Goal: Transaction & Acquisition: Purchase product/service

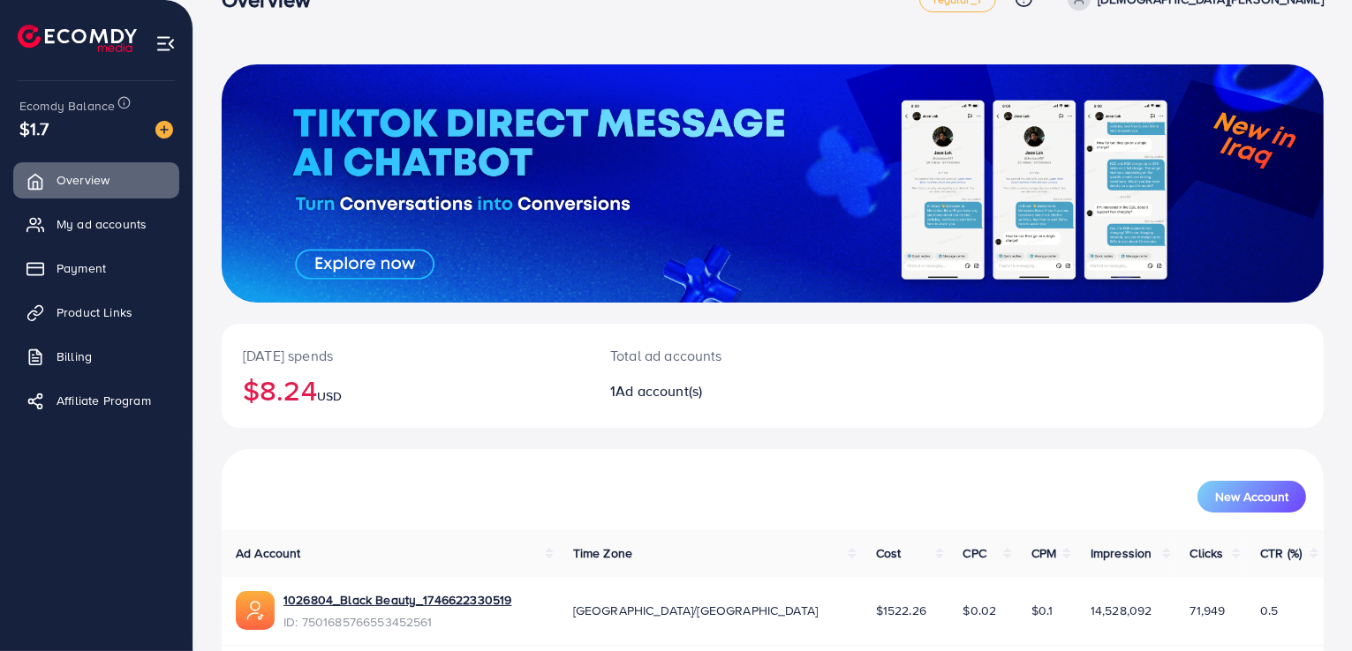
scroll to position [88, 0]
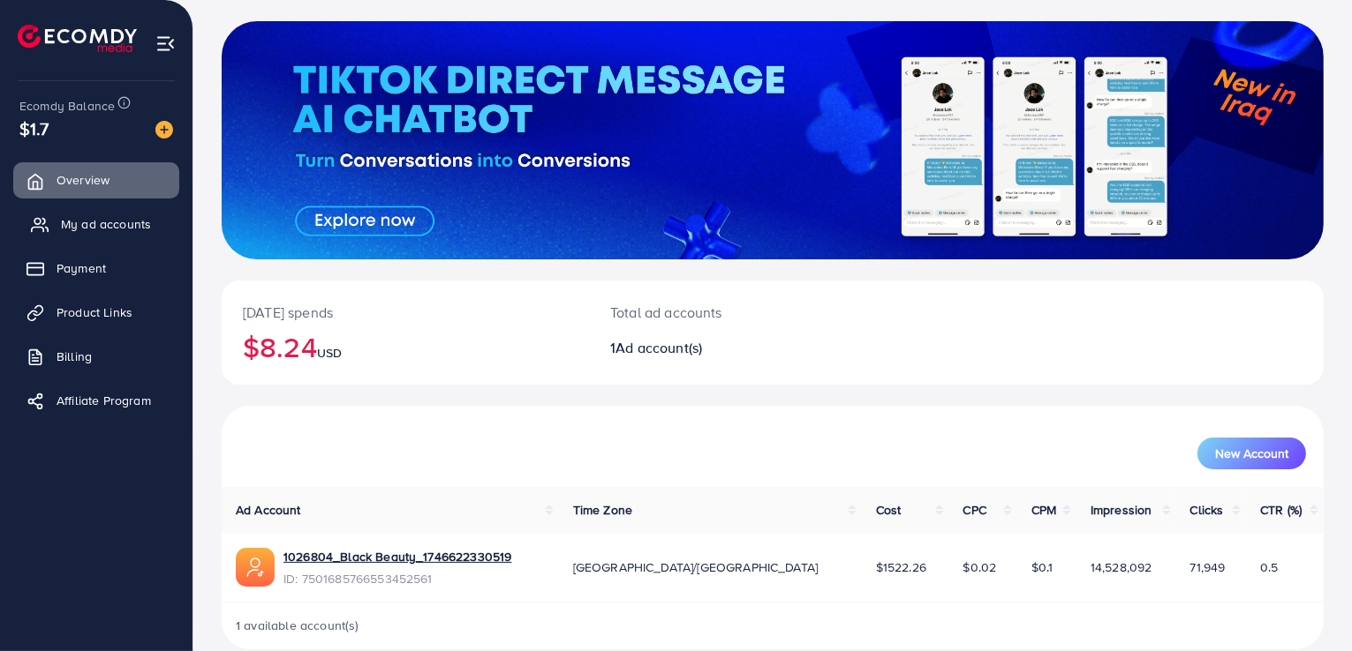
click at [132, 213] on link "My ad accounts" at bounding box center [96, 224] width 166 height 35
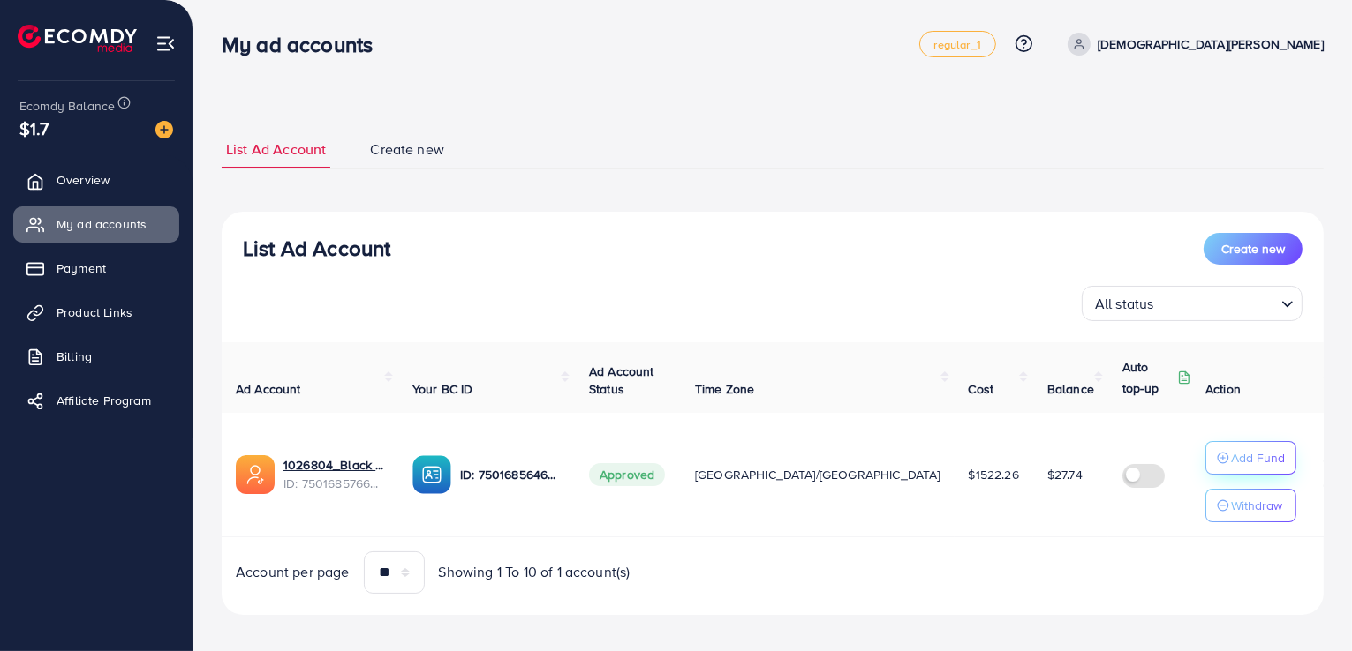
click at [1240, 457] on p "Add Fund" at bounding box center [1258, 458] width 54 height 21
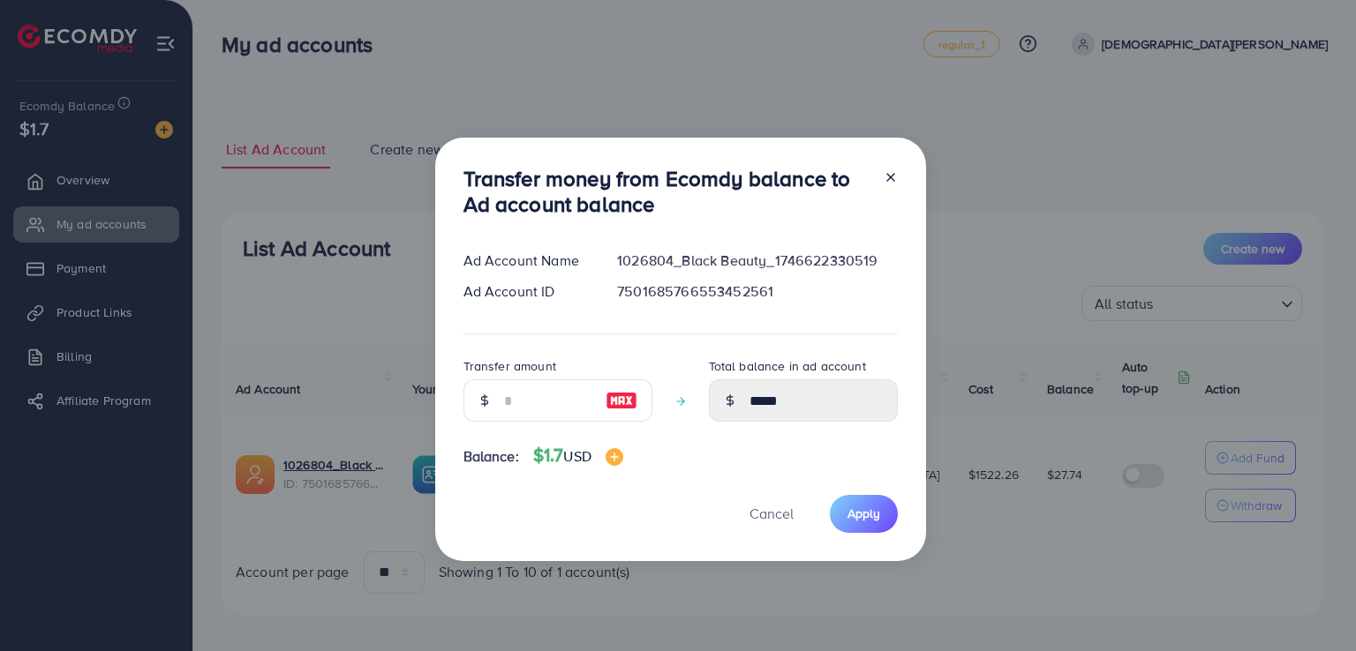
click at [894, 173] on icon at bounding box center [891, 177] width 14 height 14
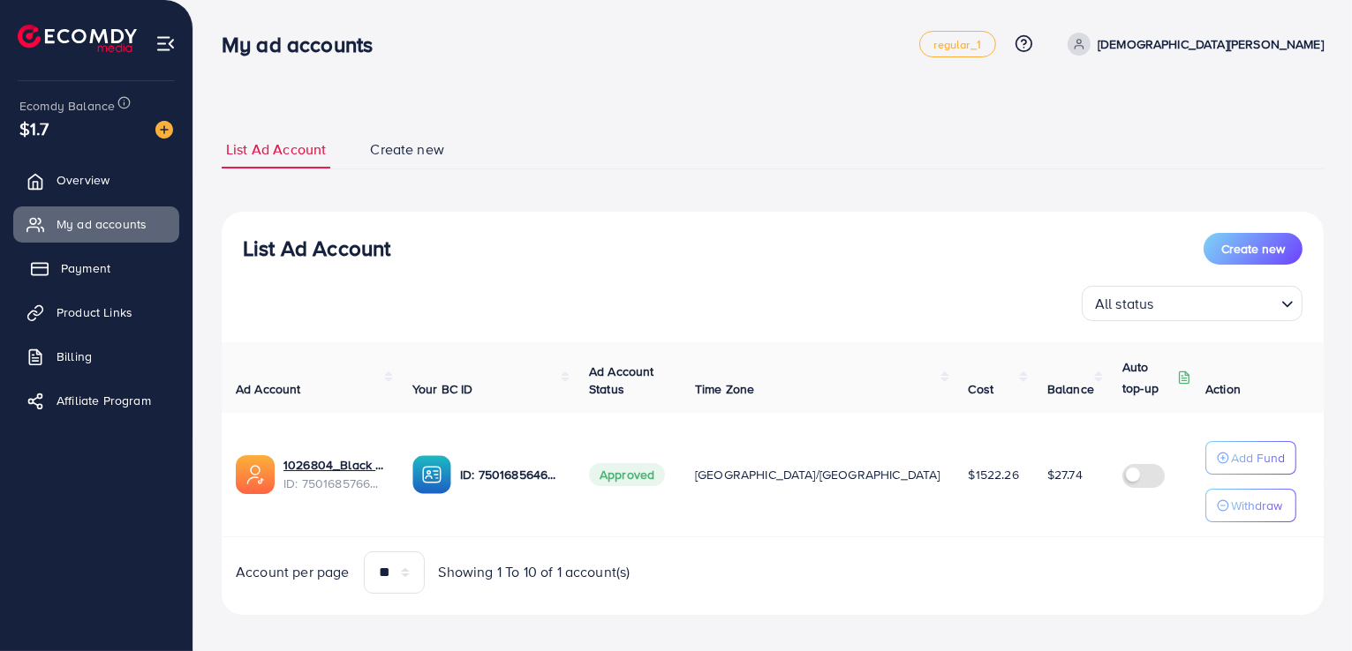
click at [74, 266] on span "Payment" at bounding box center [85, 269] width 49 height 18
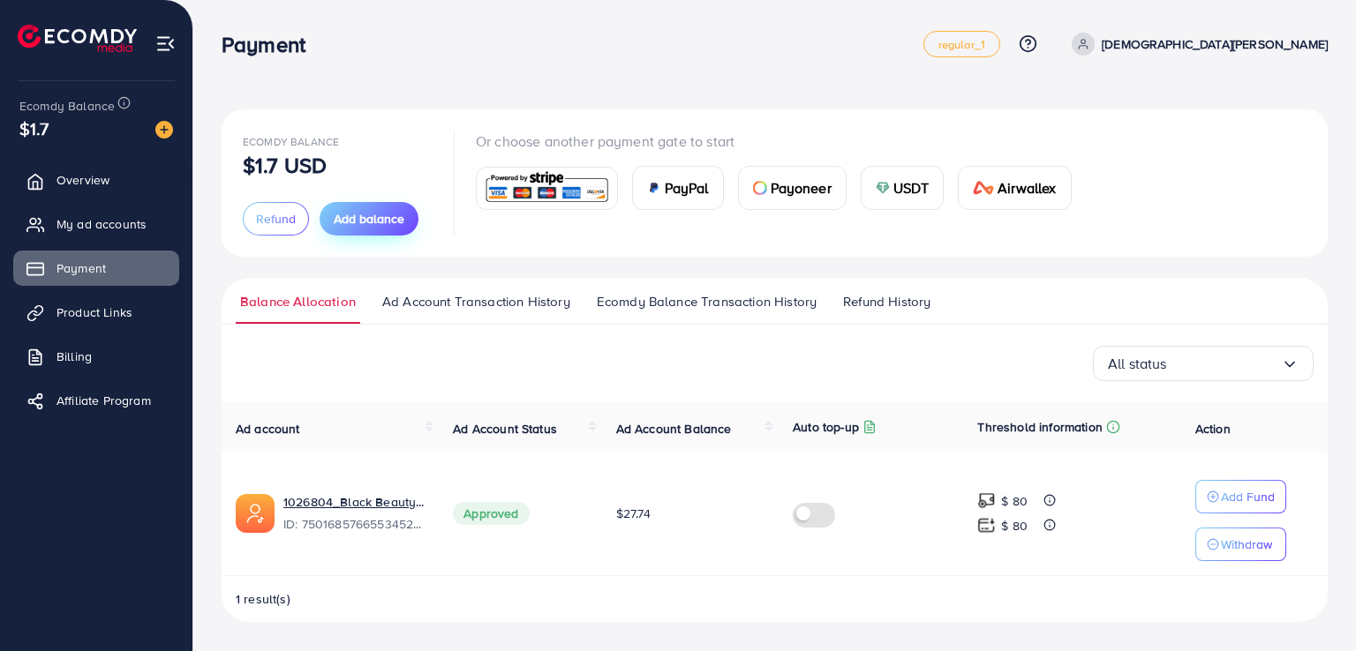
click at [384, 222] on span "Add balance" at bounding box center [369, 219] width 71 height 18
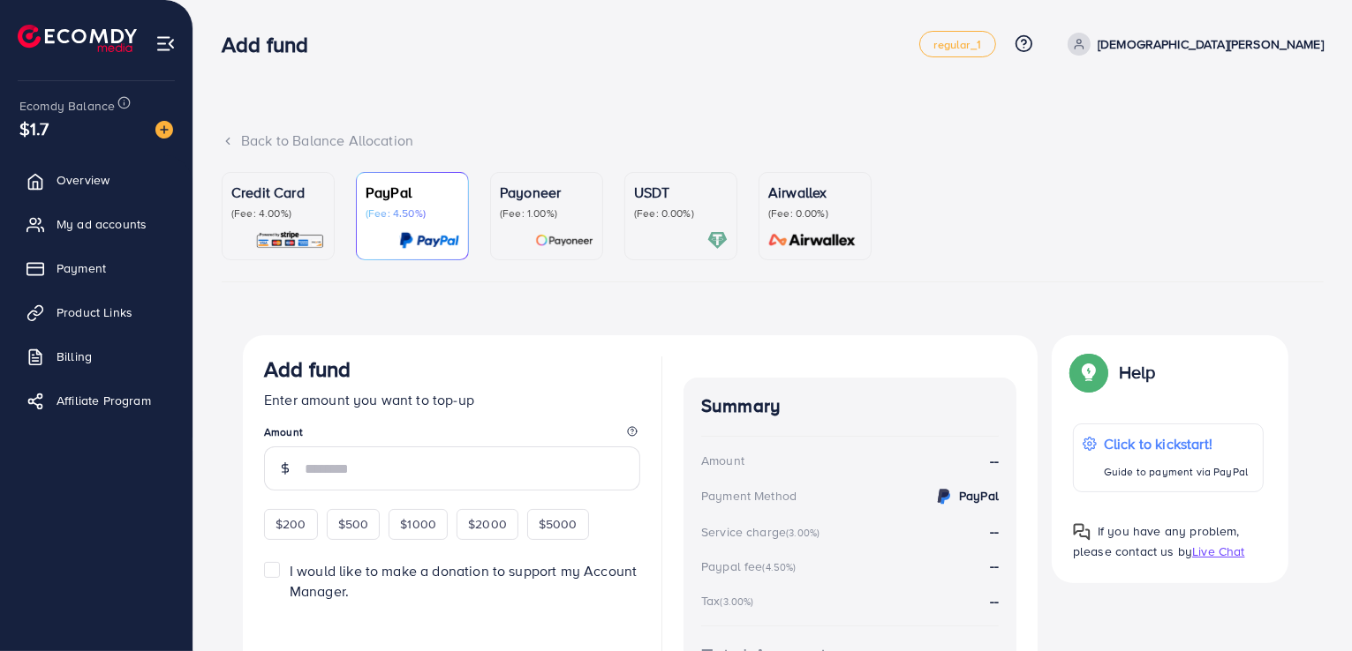
click at [690, 223] on div "USDT (Fee: 0.00%)" at bounding box center [681, 216] width 94 height 69
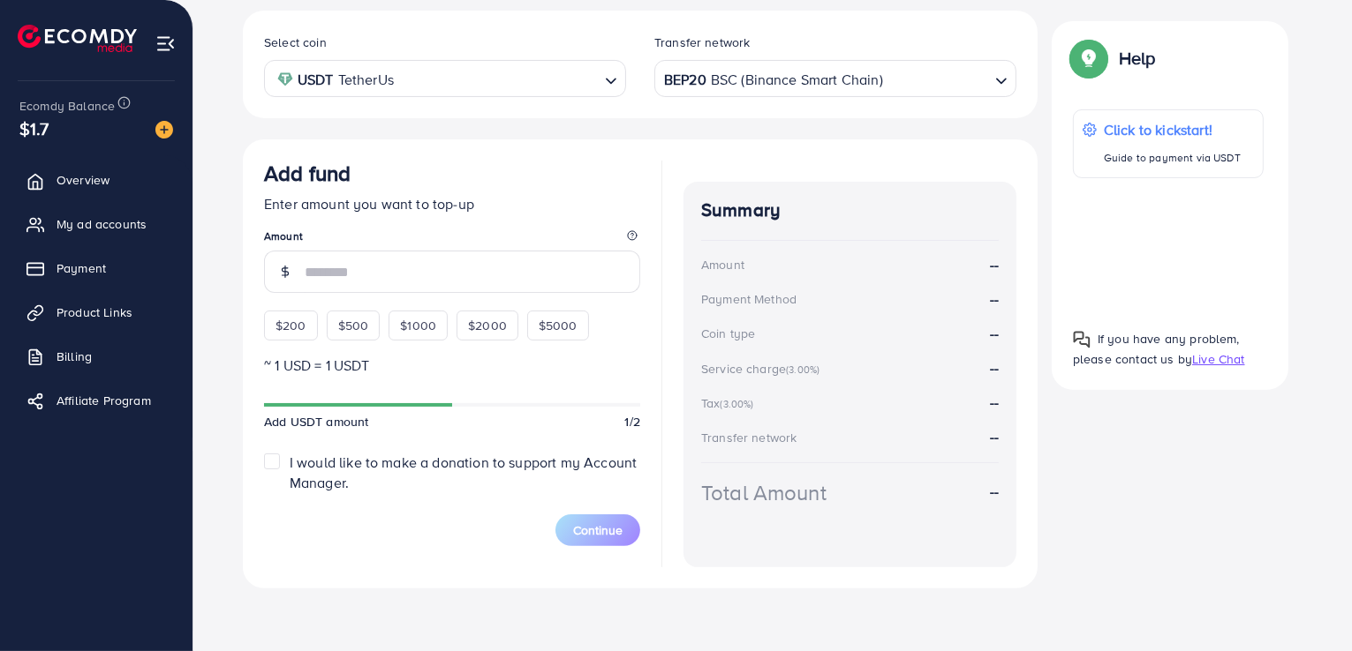
scroll to position [325, 0]
click at [472, 263] on input "number" at bounding box center [472, 272] width 335 height 42
click at [305, 329] on div "$200 $500 $1000 $2000 $5000" at bounding box center [445, 321] width 362 height 39
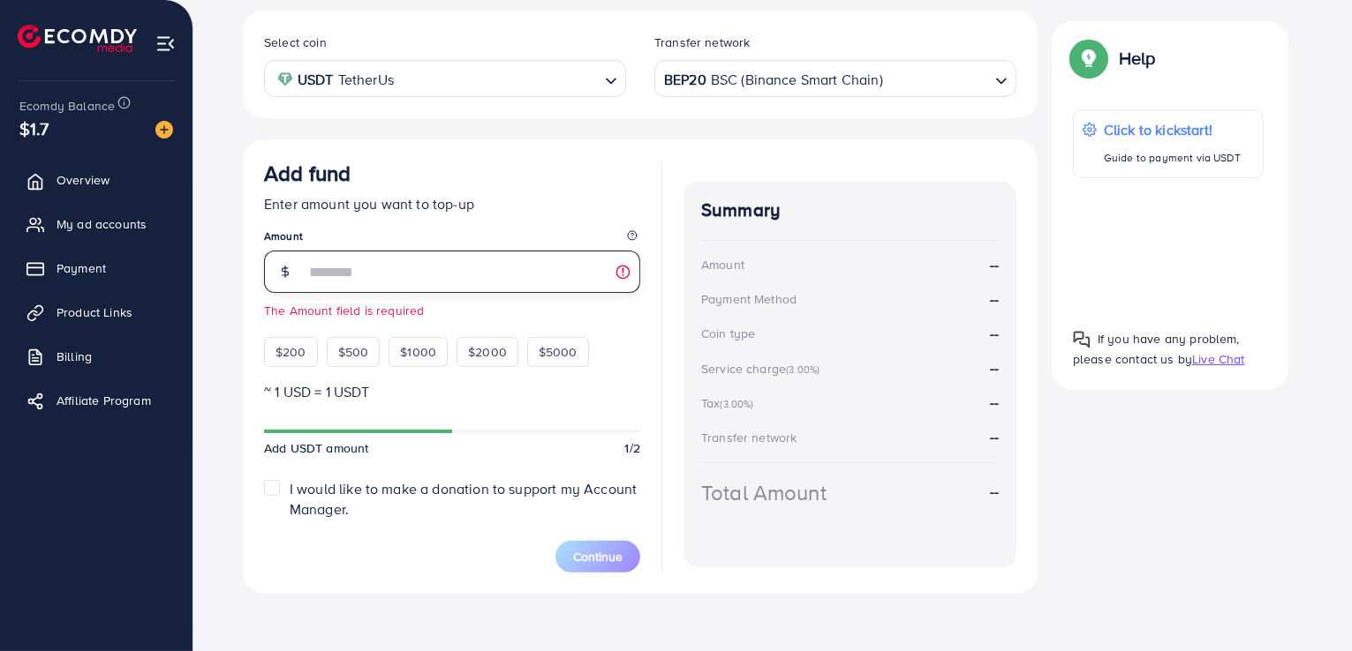
click at [433, 267] on input "number" at bounding box center [472, 272] width 335 height 42
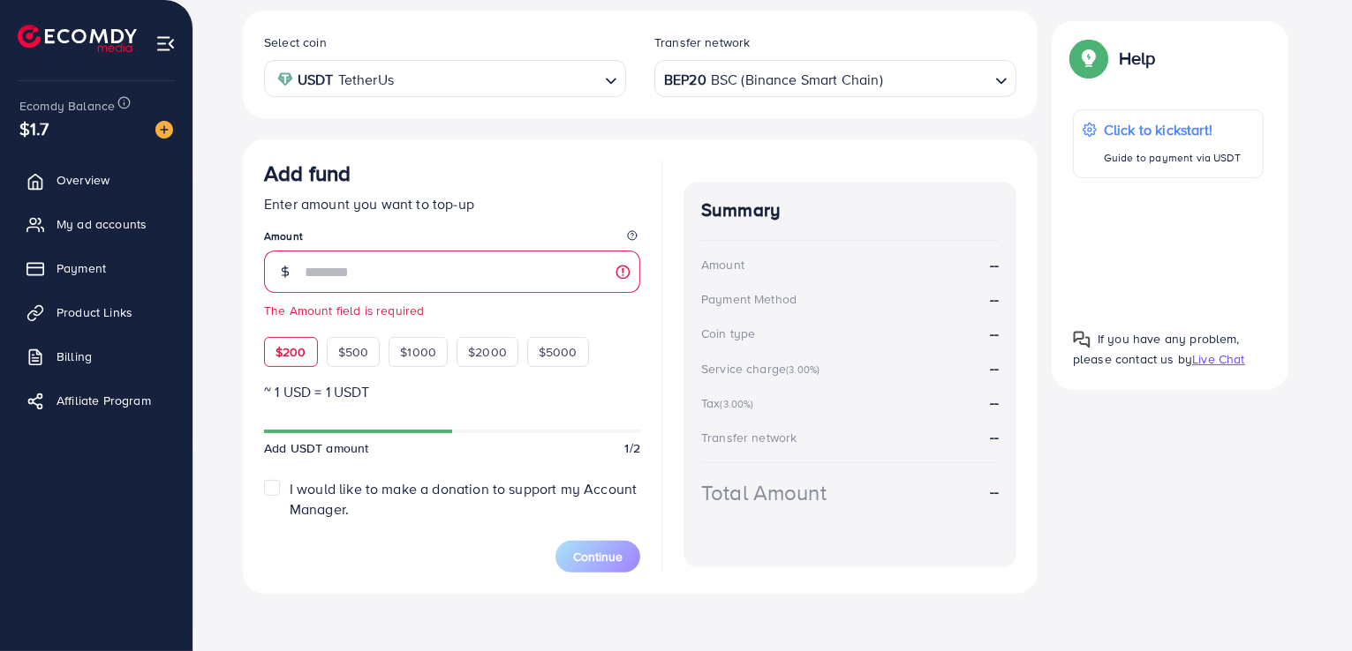
click at [312, 350] on div "$200" at bounding box center [291, 352] width 54 height 30
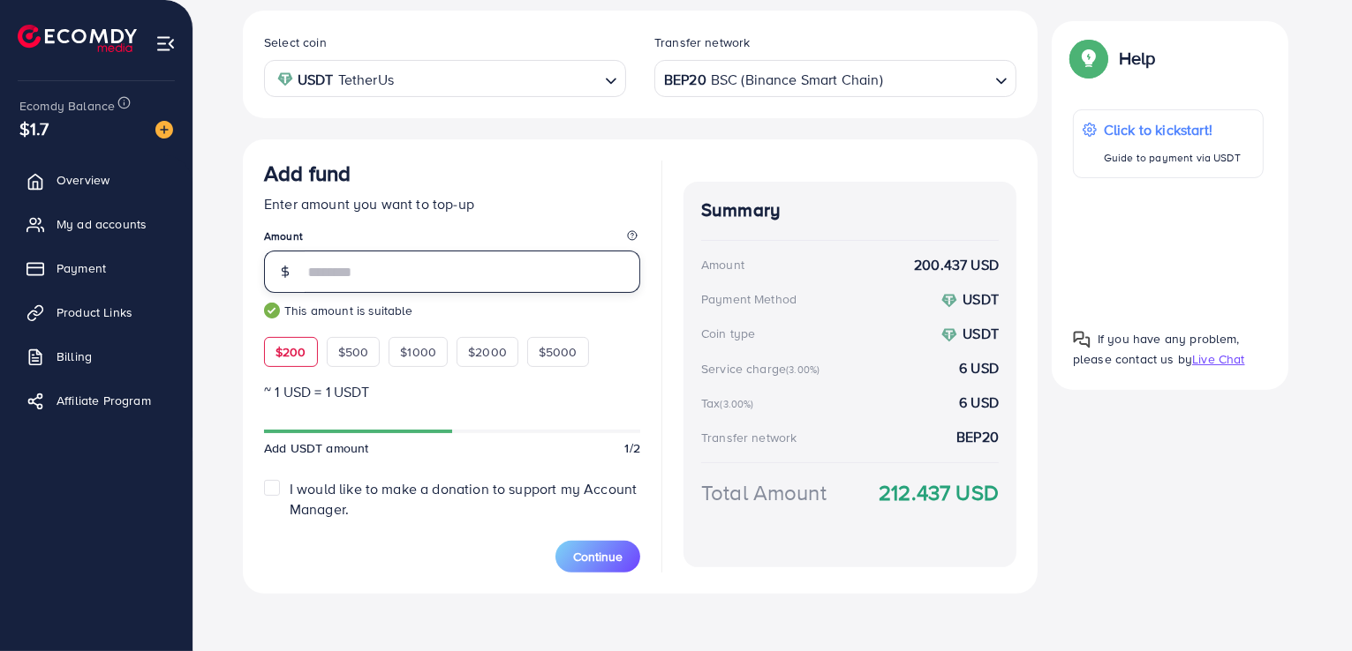
drag, startPoint x: 343, startPoint y: 264, endPoint x: 290, endPoint y: 264, distance: 53.8
click at [290, 264] on div "***" at bounding box center [452, 272] width 376 height 42
type input "***"
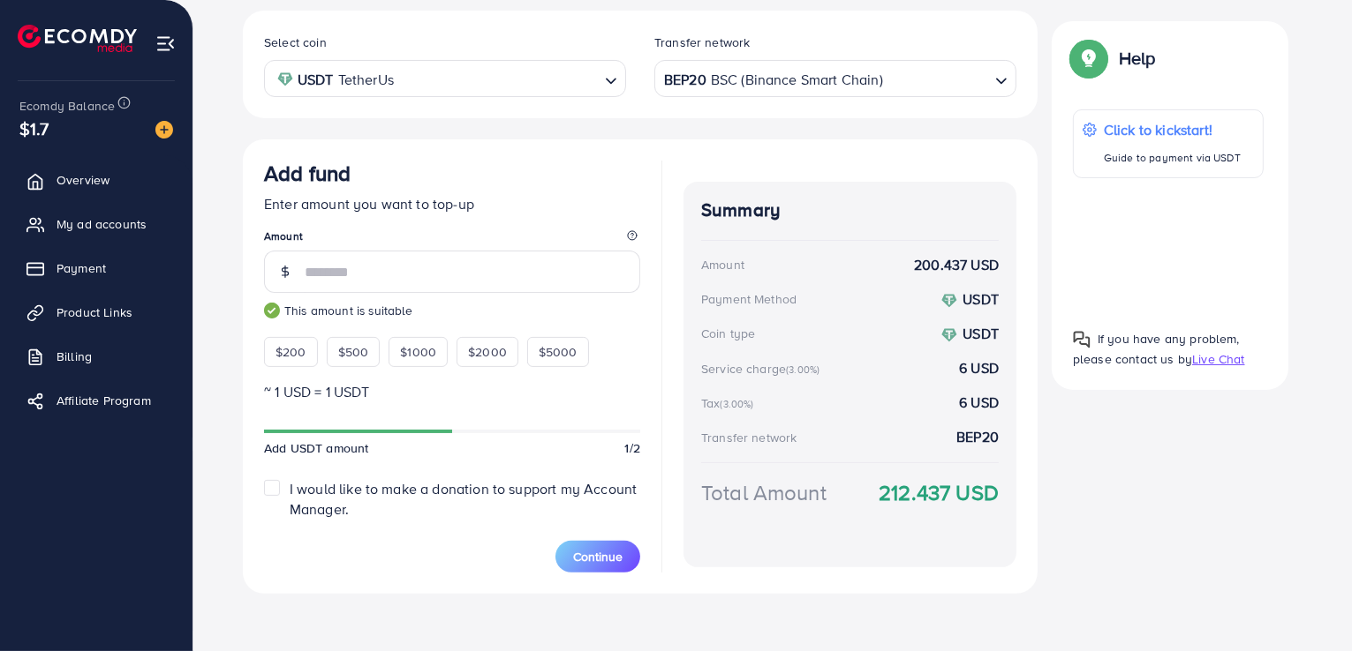
click at [554, 204] on p "Enter amount you want to top-up" at bounding box center [452, 203] width 376 height 21
